Goal: Find specific page/section: Find specific page/section

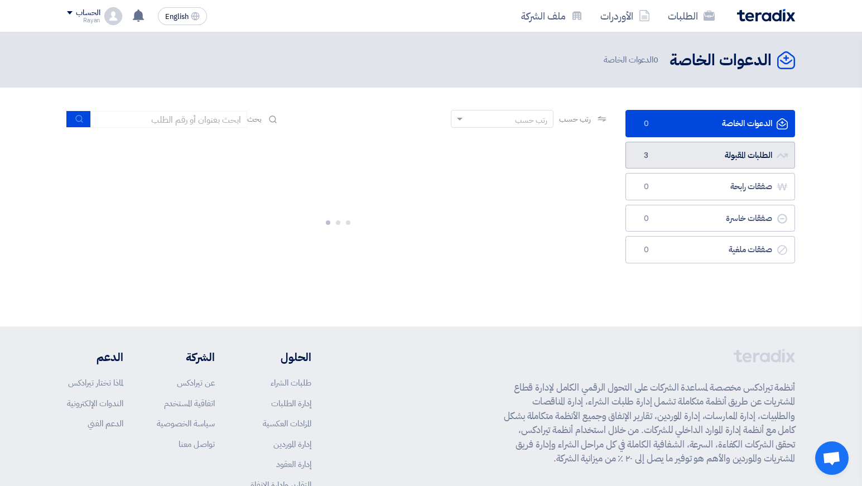
click at [688, 164] on link "الطلبات المقبولة الطلبات المقبولة 3" at bounding box center [711, 155] width 170 height 27
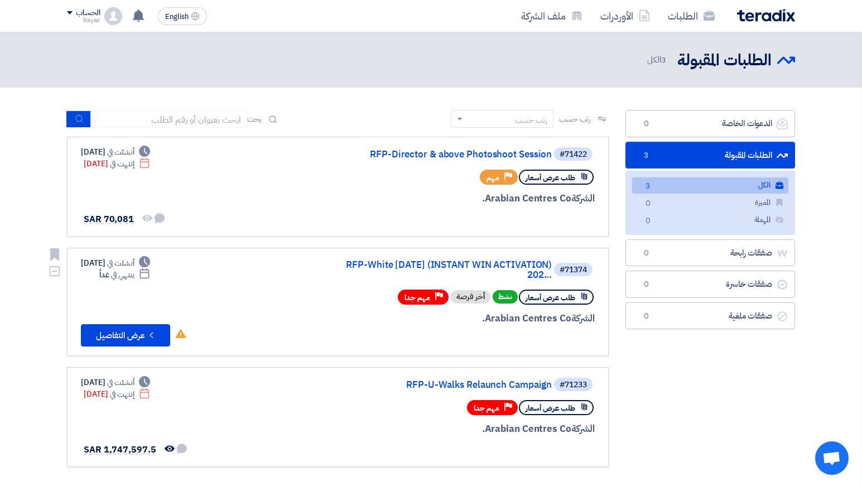
drag, startPoint x: 154, startPoint y: 259, endPoint x: 121, endPoint y: 275, distance: 36.9
click at [121, 275] on div "Deadline أنشئت في [DATE] Deadline ينتهي في غداً" at bounding box center [115, 268] width 69 height 23
click at [121, 275] on div "Deadline ينتهي في غداً" at bounding box center [115, 275] width 69 height 12
click at [375, 267] on link "RFP-White [DATE] (INSTANT WIN ACTIVATION) 202..." at bounding box center [440, 270] width 223 height 20
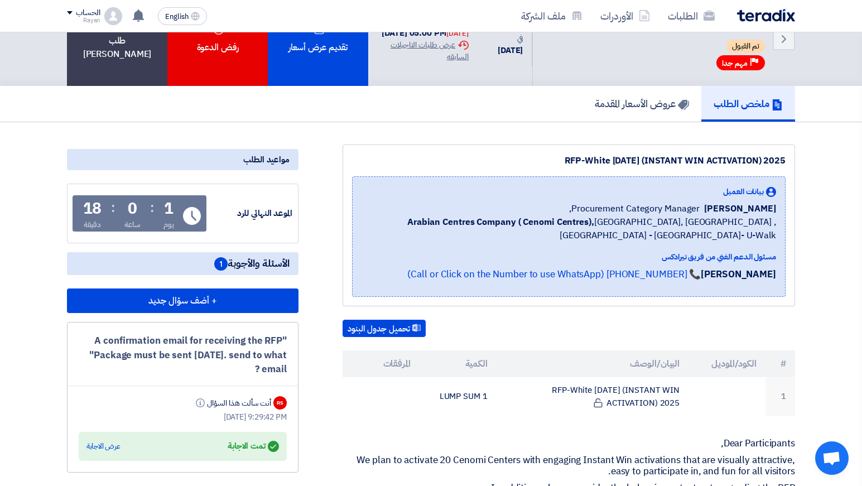
scroll to position [26, 0]
